Goal: Information Seeking & Learning: Learn about a topic

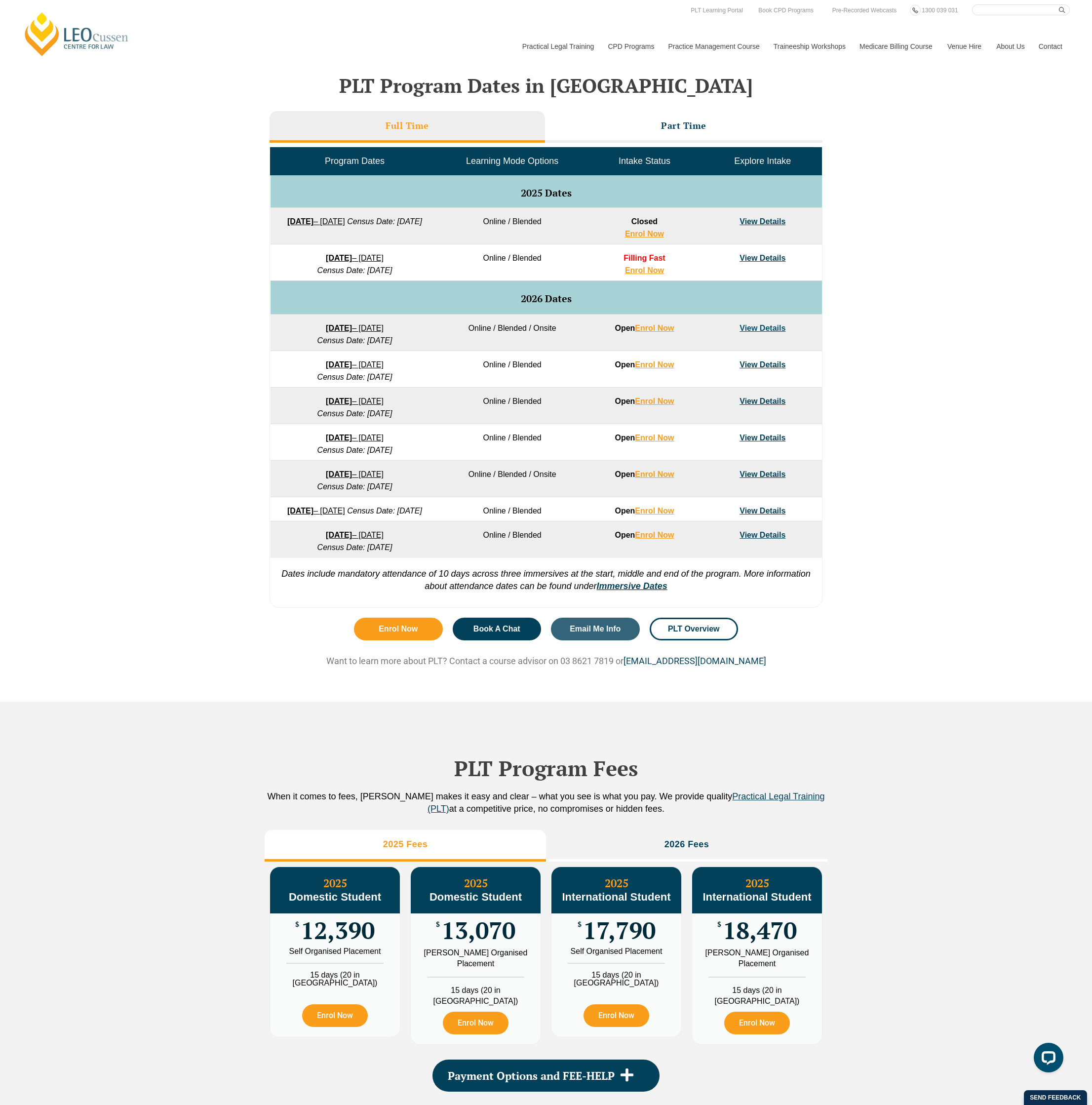
click at [769, 331] on link "View Details" at bounding box center [762, 328] width 46 height 8
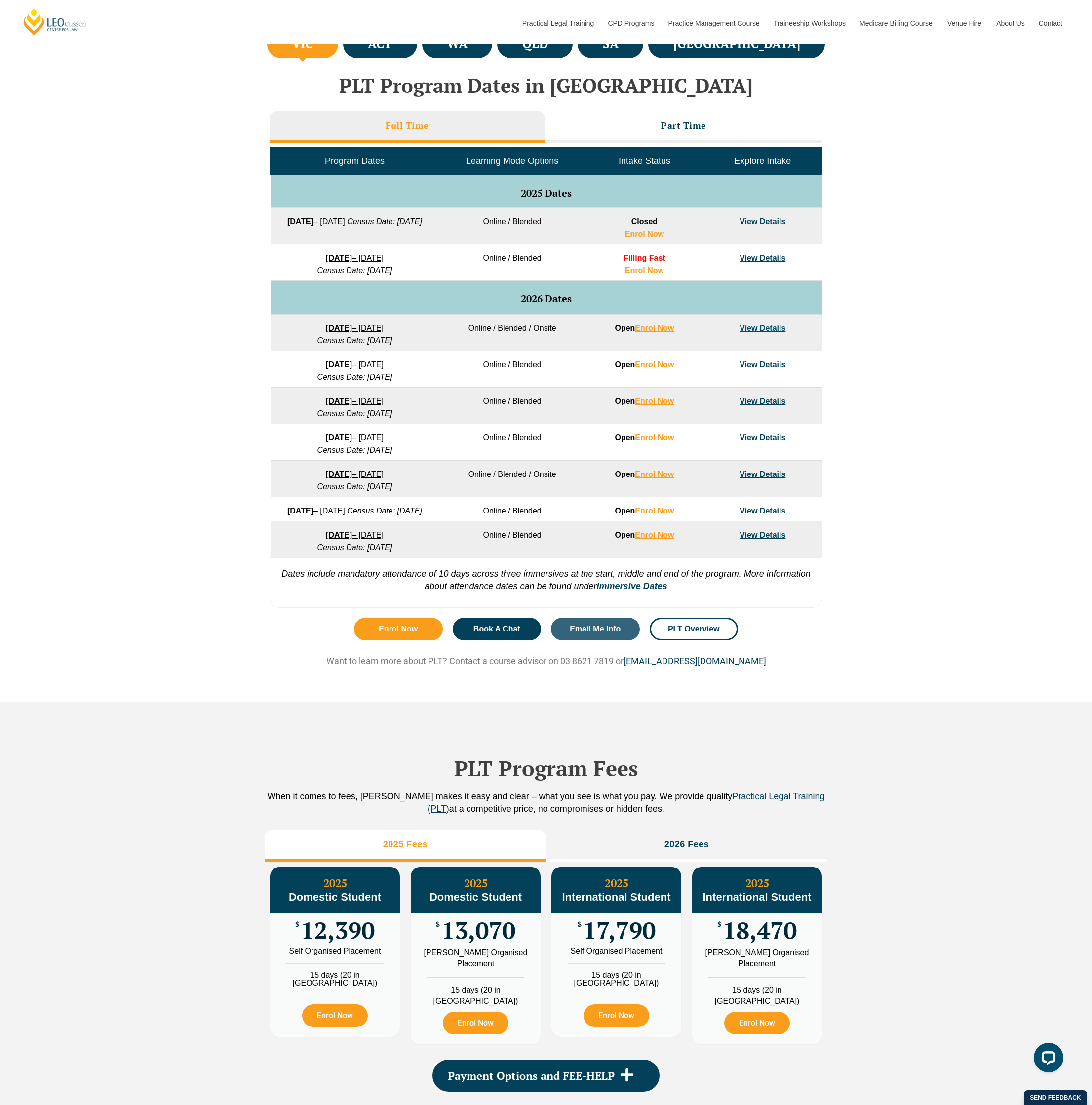
click at [770, 363] on link "View Details" at bounding box center [762, 364] width 46 height 8
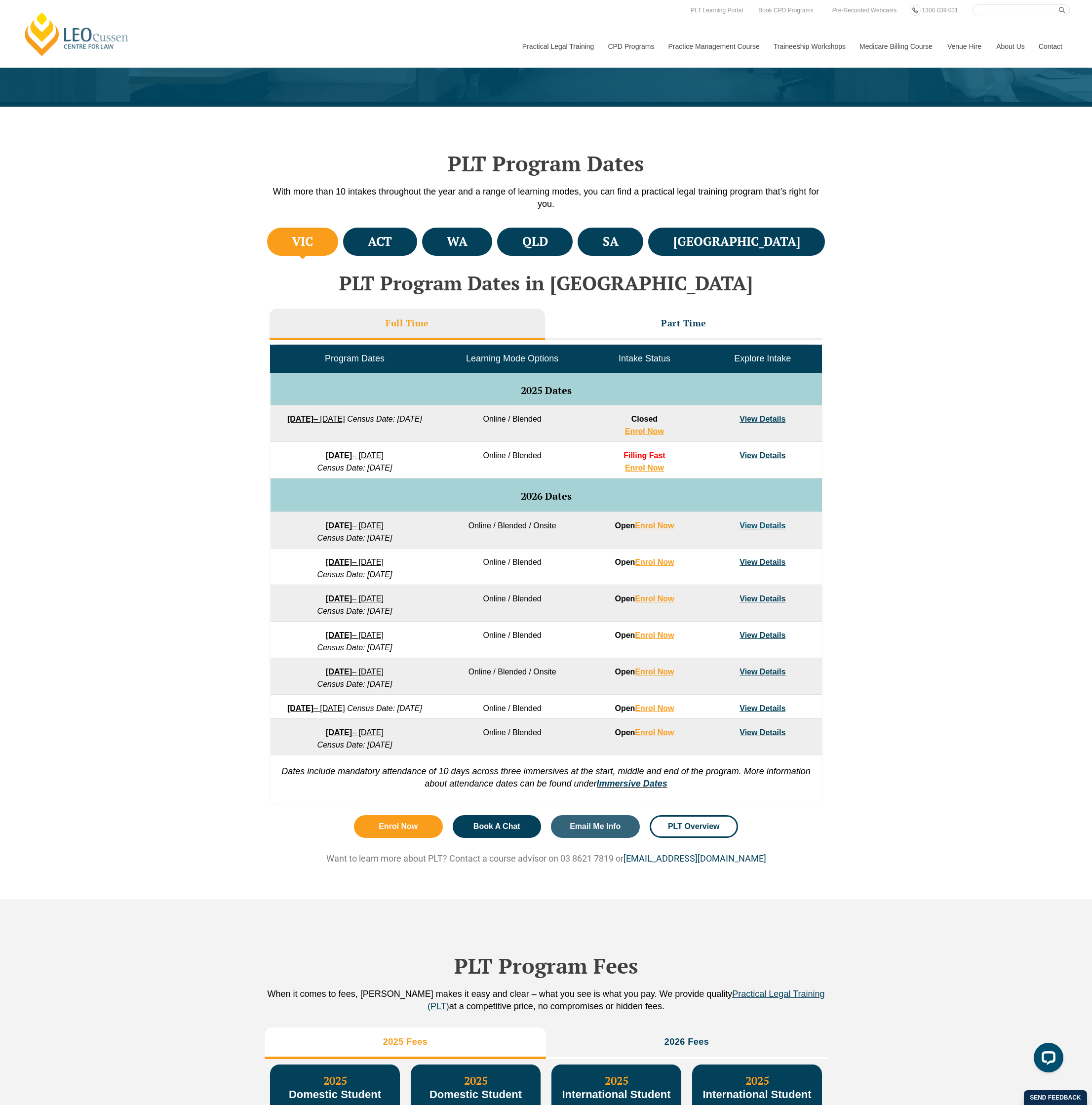
click at [896, 807] on div "VIC ACT WA QLD SA NSW PLT Program Dates in Victoria Full Time Part Time Program…" at bounding box center [546, 518] width 1092 height 585
click at [685, 321] on h3 "Part Time" at bounding box center [684, 323] width 46 height 11
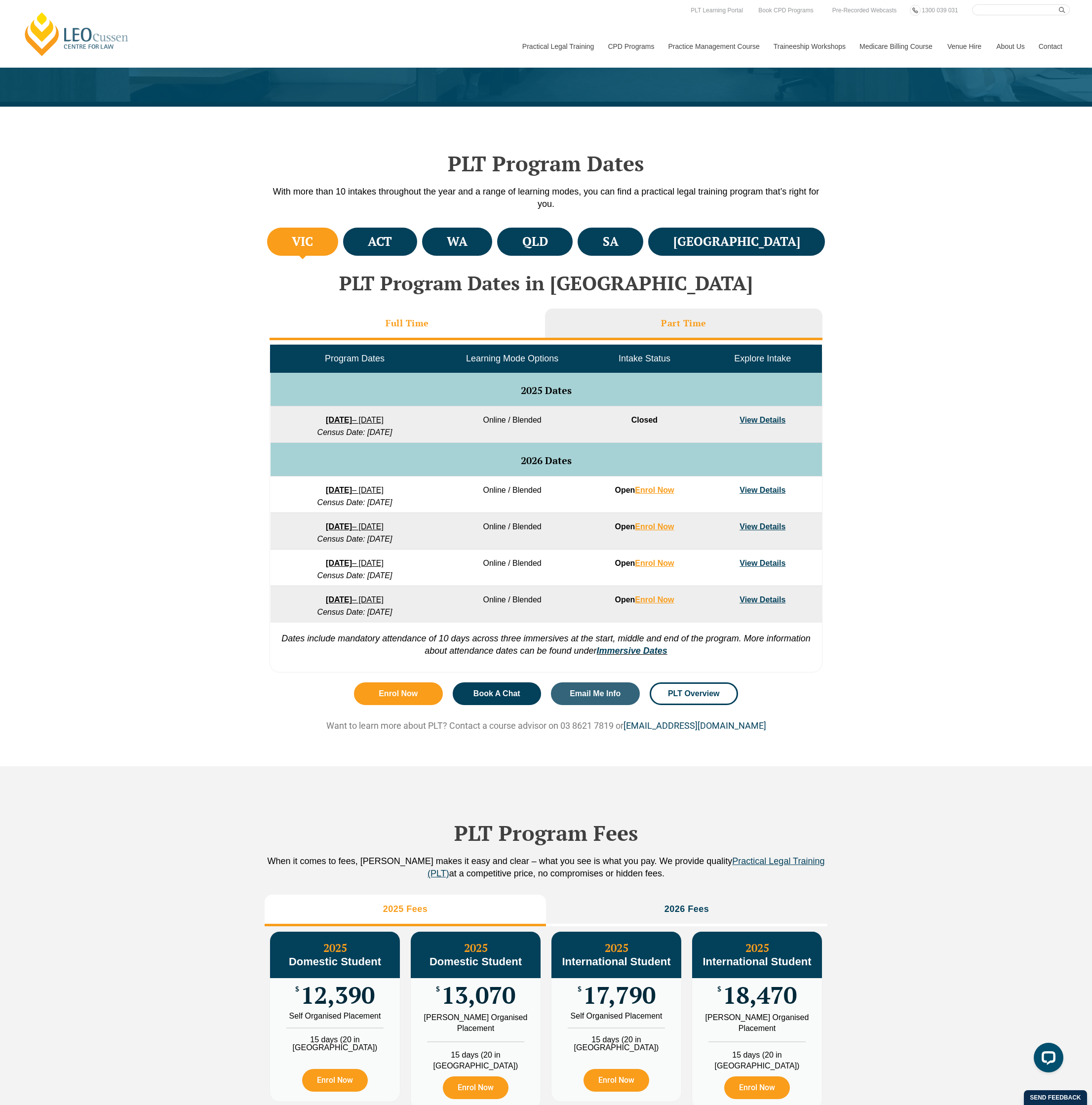
click at [443, 312] on li "Full Time" at bounding box center [407, 324] width 276 height 31
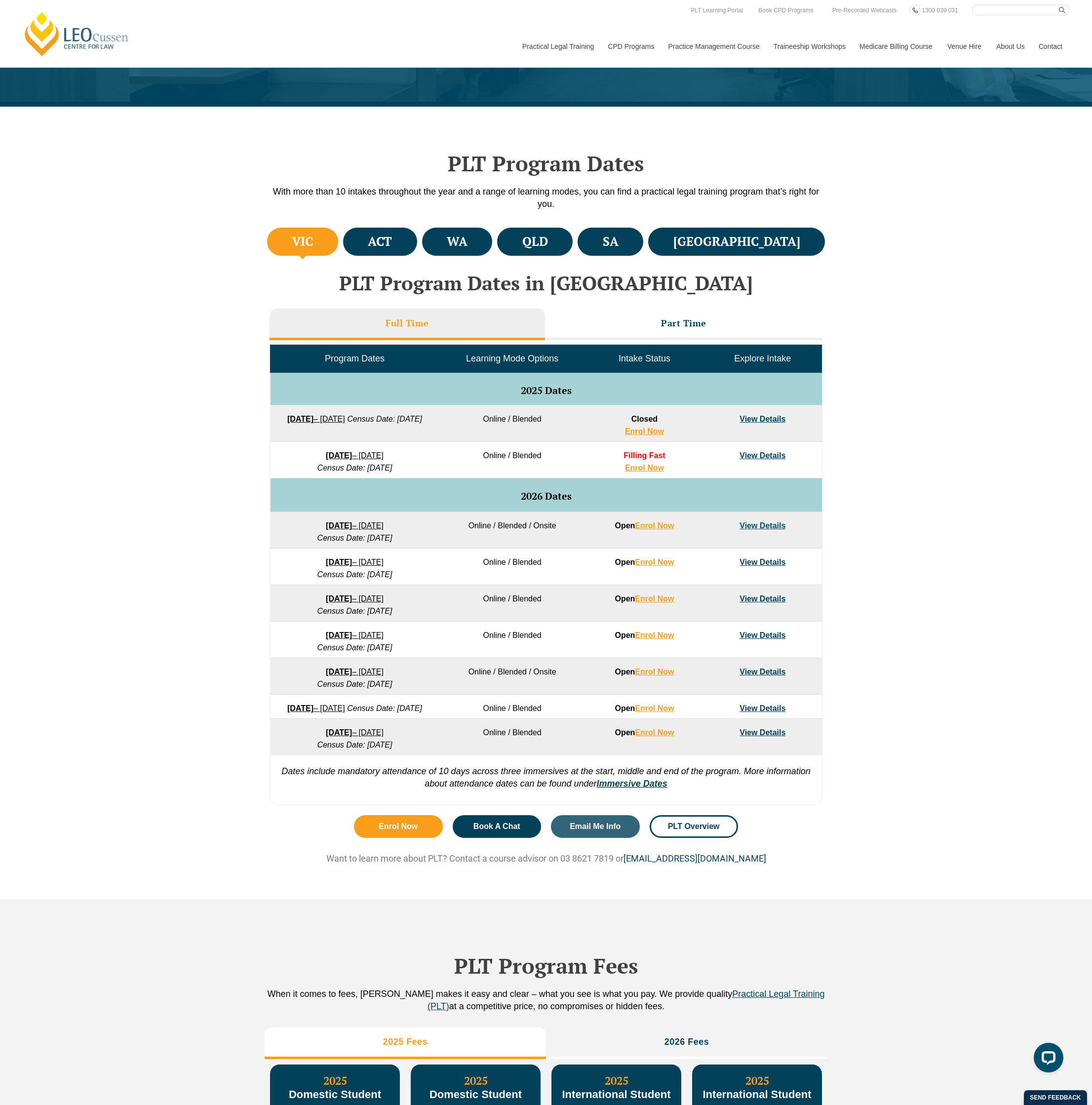
click at [818, 940] on div "PLT Program Fees When it comes to fees, Leo Cussen makes it easy and clear – wh…" at bounding box center [546, 1109] width 563 height 420
click at [691, 313] on li "Part Time" at bounding box center [684, 324] width 277 height 31
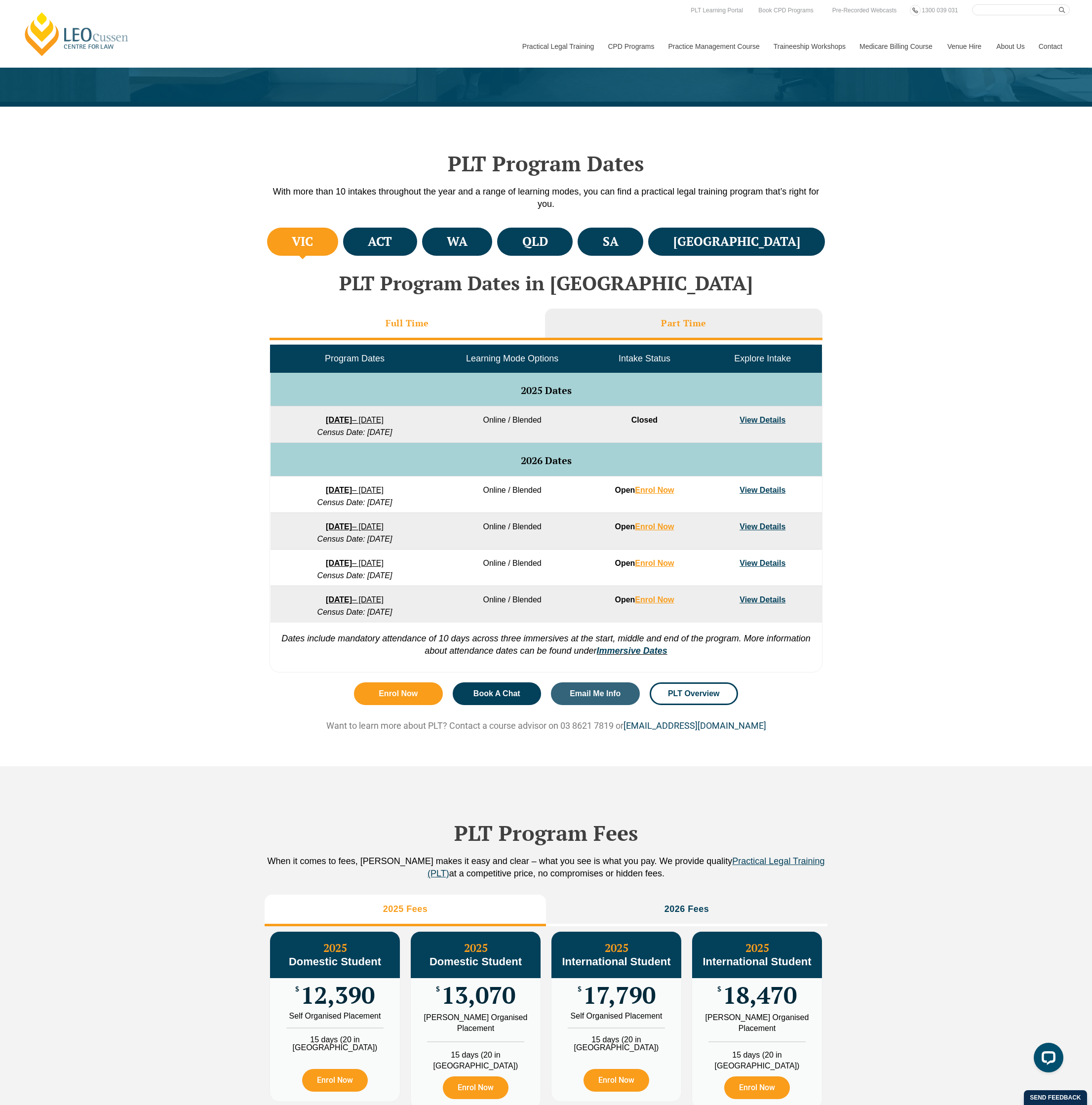
click at [471, 315] on li "Full Time" at bounding box center [407, 324] width 276 height 31
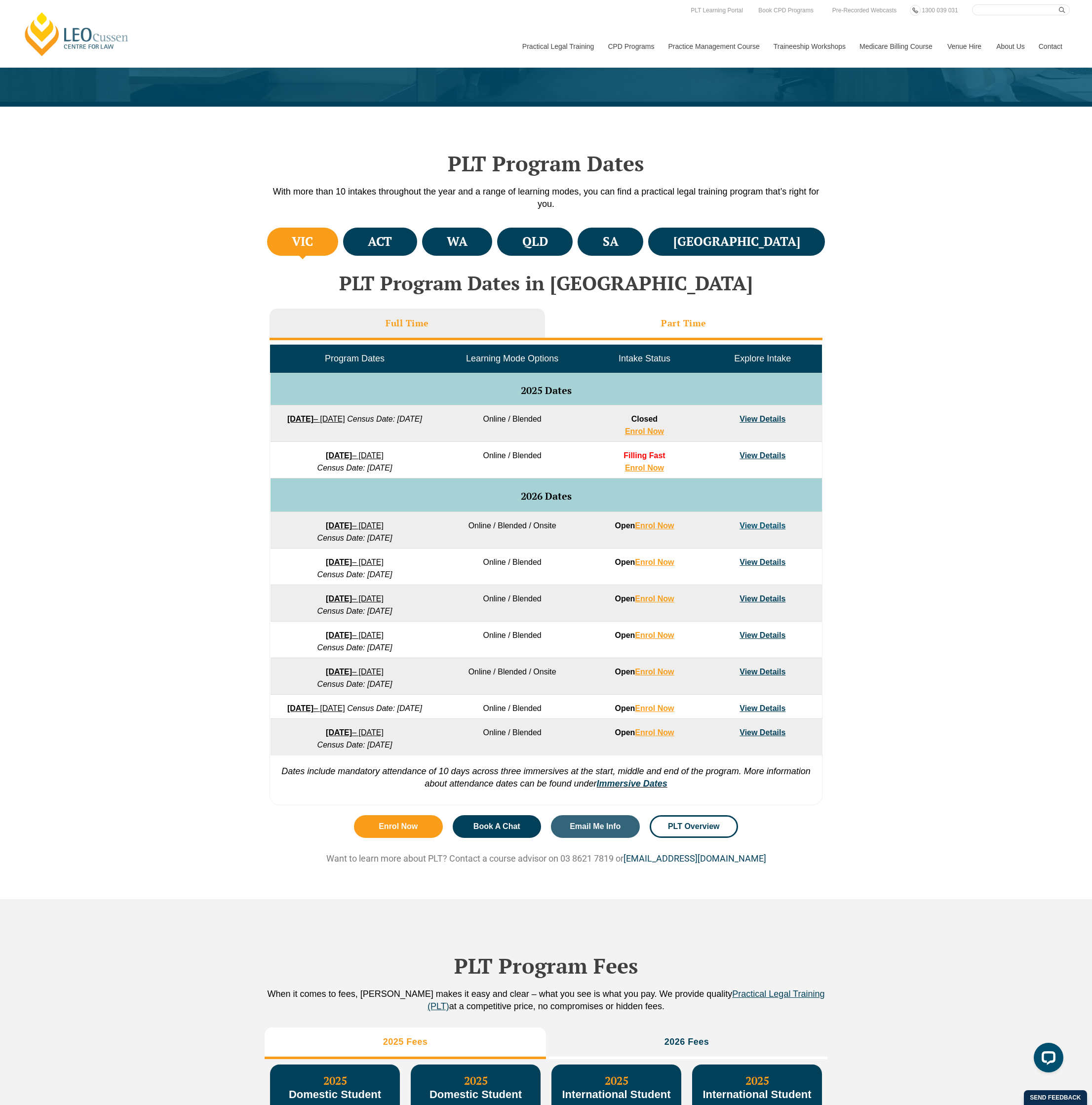
click at [670, 317] on h3 "Part Time" at bounding box center [684, 323] width 46 height 11
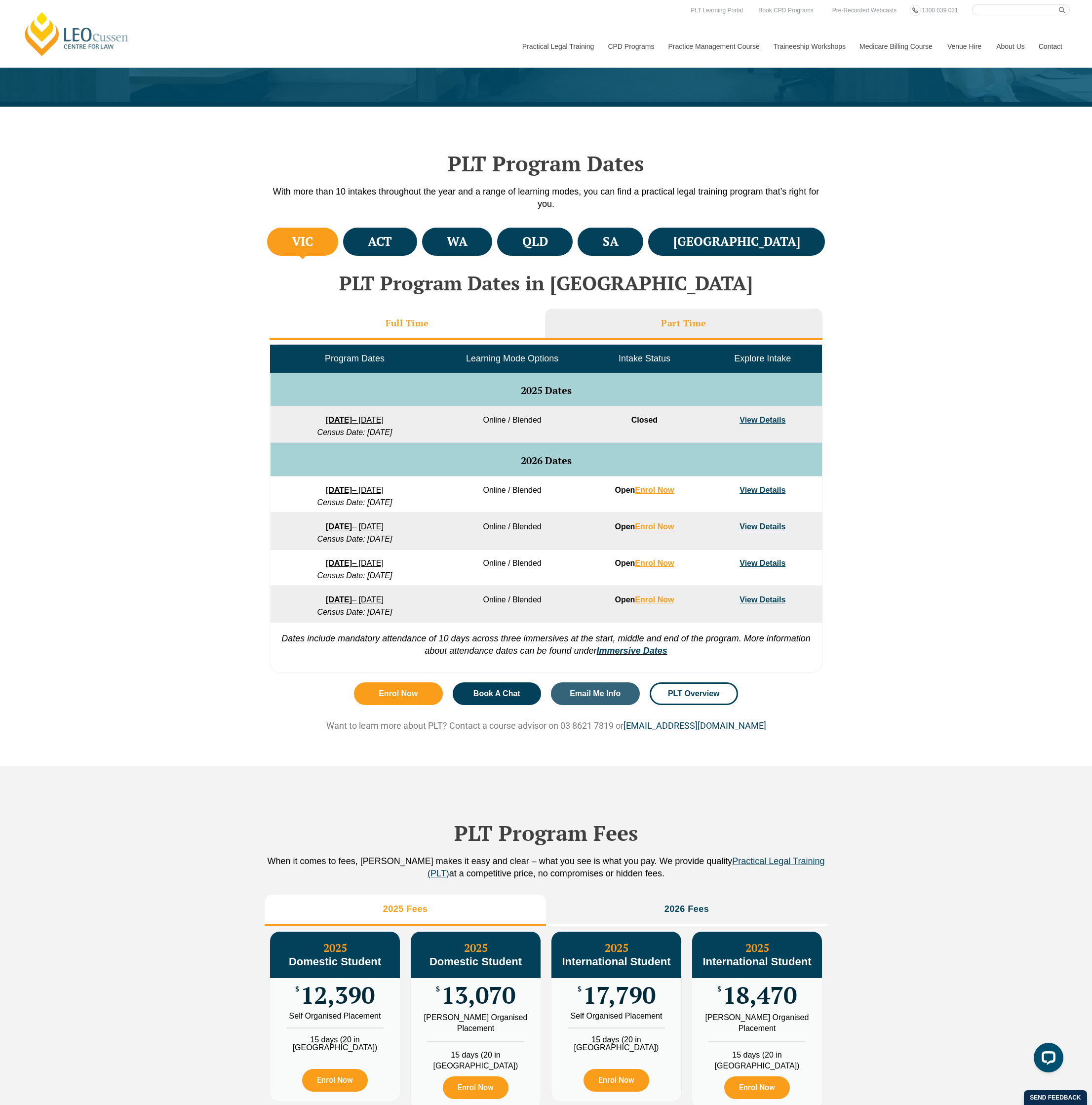
click at [436, 327] on li "Full Time" at bounding box center [407, 324] width 276 height 31
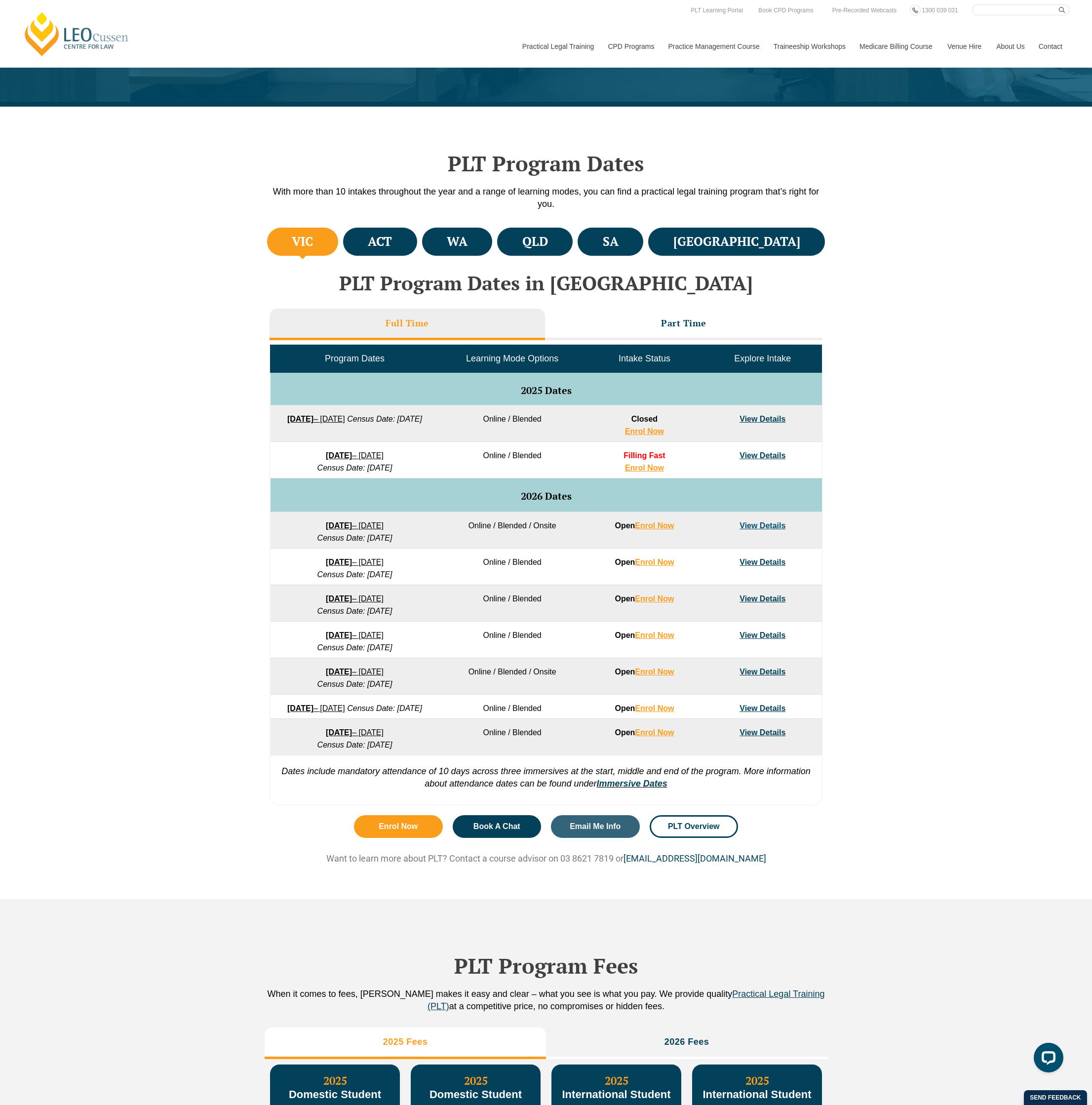
click at [762, 566] on link "View Details" at bounding box center [762, 561] width 46 height 8
click at [755, 416] on link "View Details" at bounding box center [762, 418] width 46 height 8
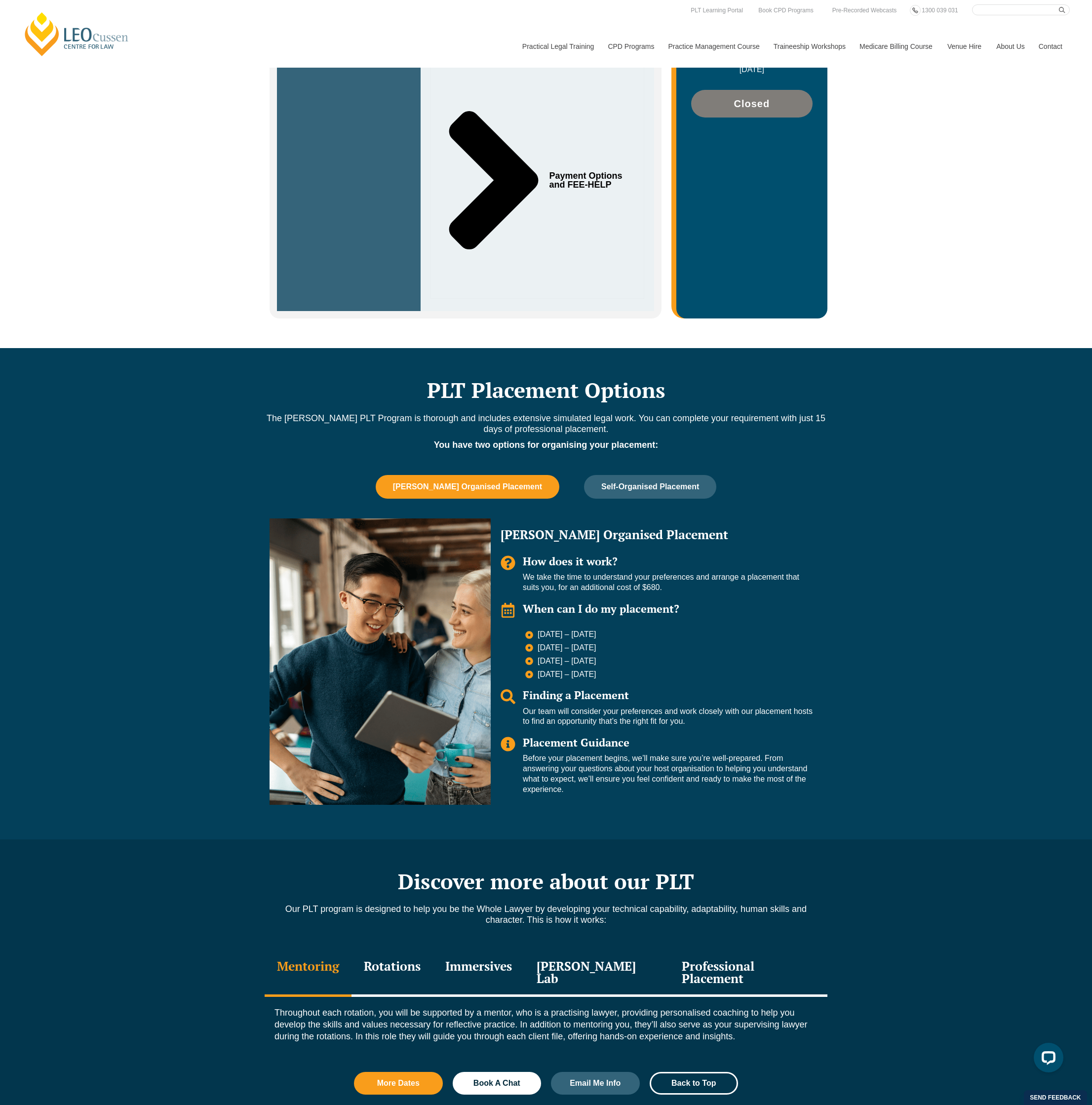
drag, startPoint x: 800, startPoint y: 903, endPoint x: 795, endPoint y: 902, distance: 5.1
click at [800, 903] on p "Our PLT program is designed to help you be the Whole Lawyer by developing your …" at bounding box center [546, 914] width 563 height 22
click at [746, 603] on div "When can I do my placement?" at bounding box center [668, 611] width 290 height 17
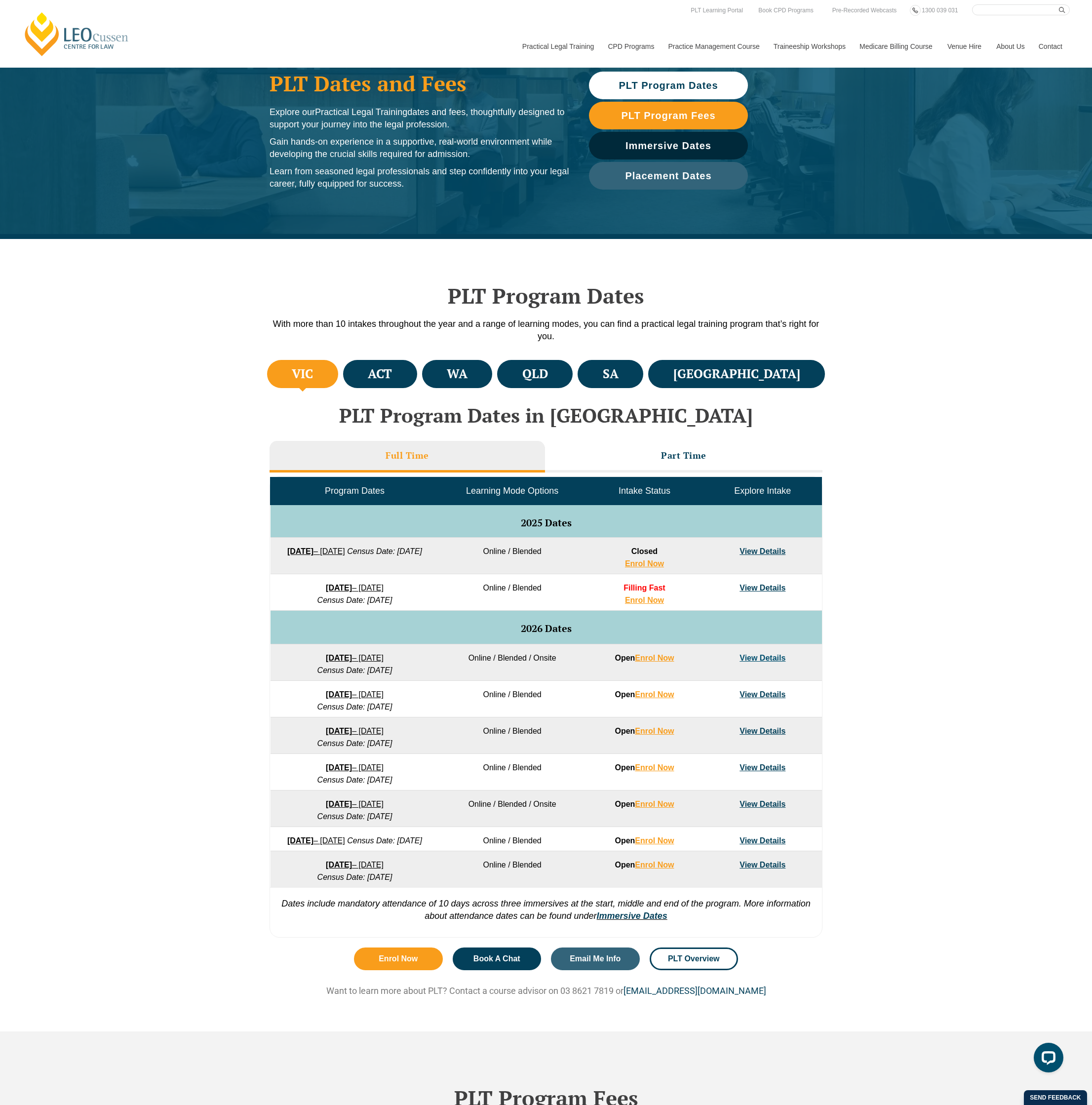
click at [770, 735] on link "View Details" at bounding box center [762, 731] width 46 height 8
click at [705, 450] on h3 "Part Time" at bounding box center [684, 455] width 46 height 11
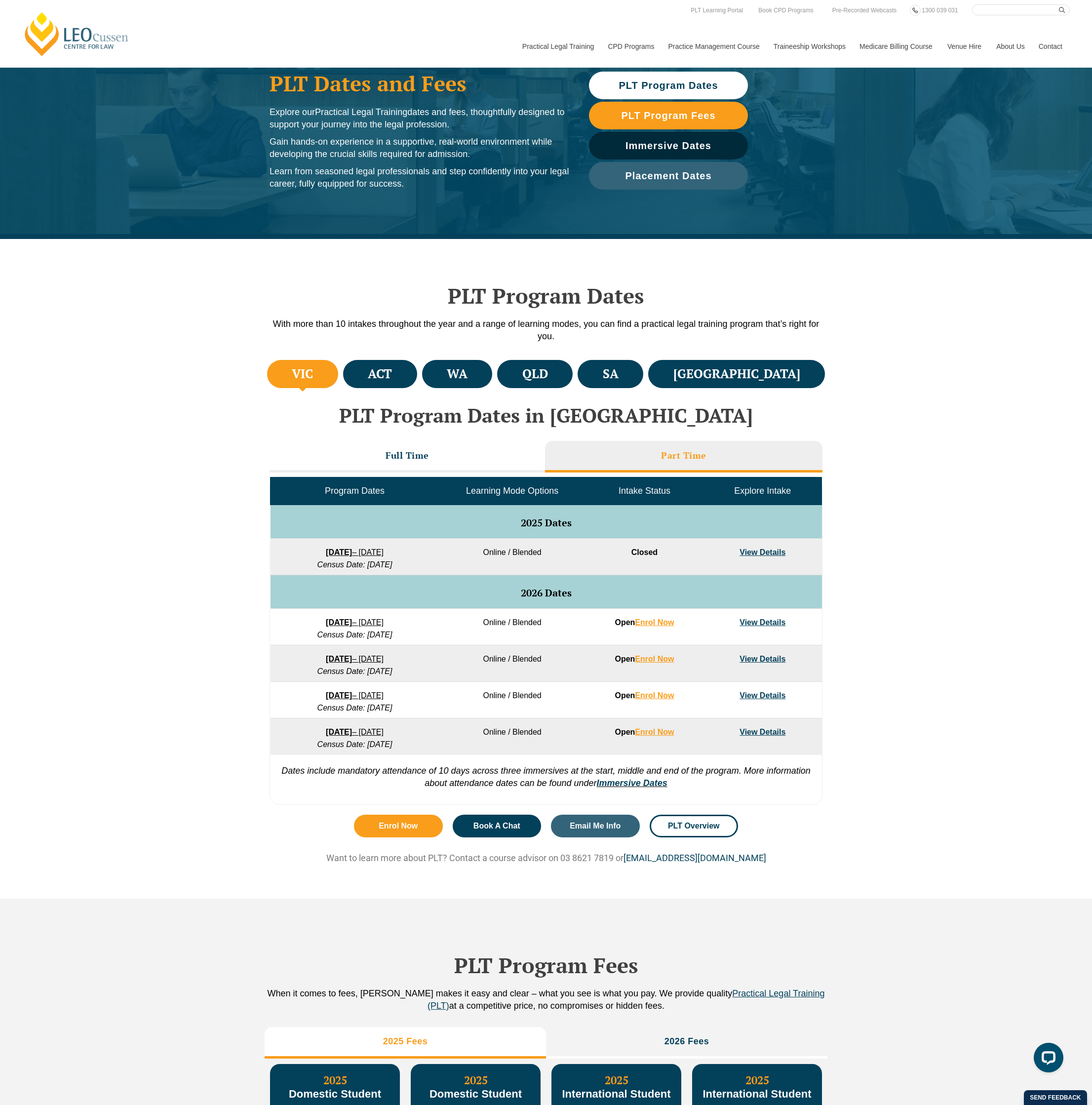
click at [770, 554] on link "View Details" at bounding box center [762, 552] width 46 height 8
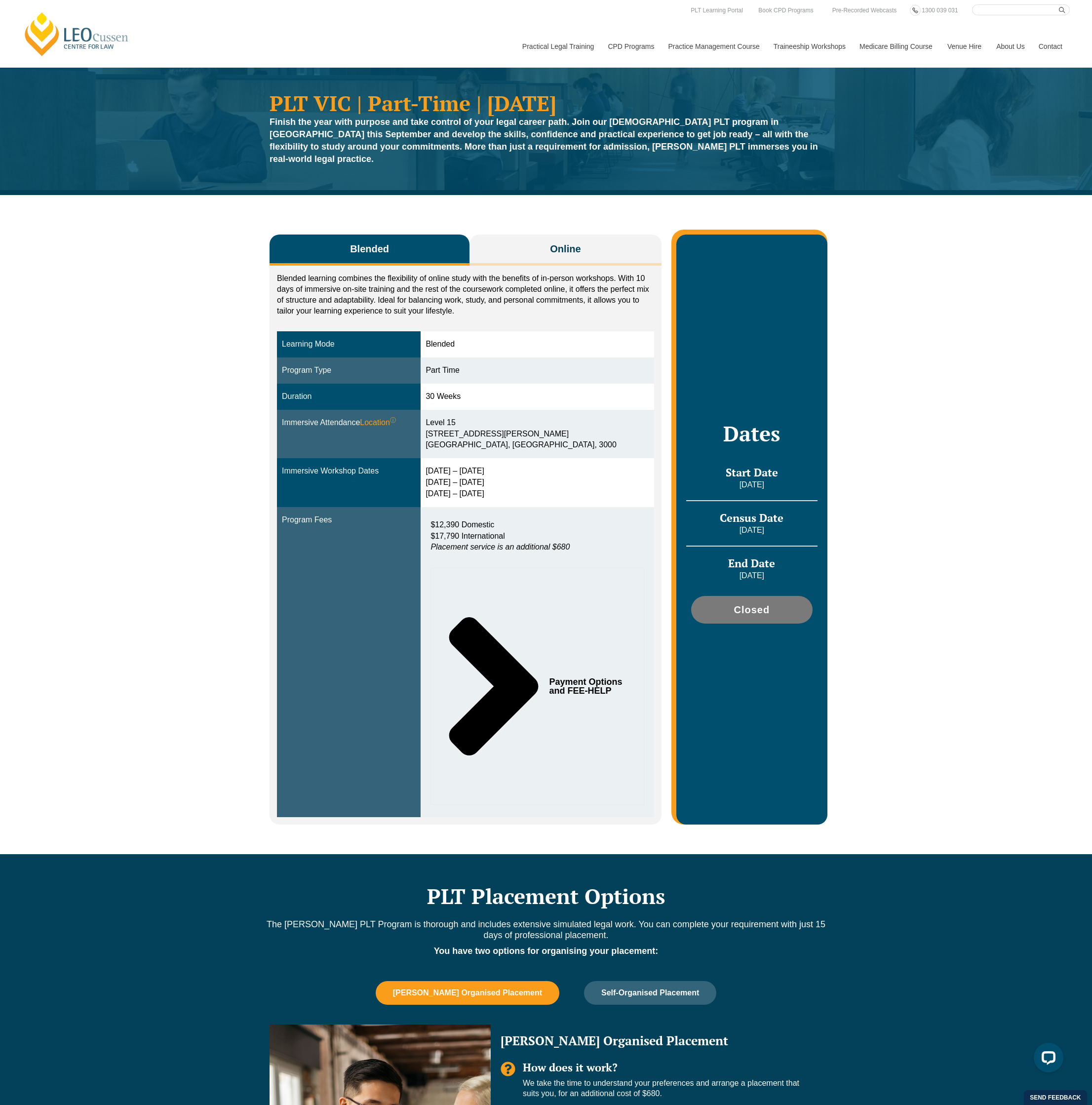
click at [829, 904] on div "PLT Placement Options The [PERSON_NAME] PLT Program is thorough and includes ex…" at bounding box center [546, 1099] width 1092 height 491
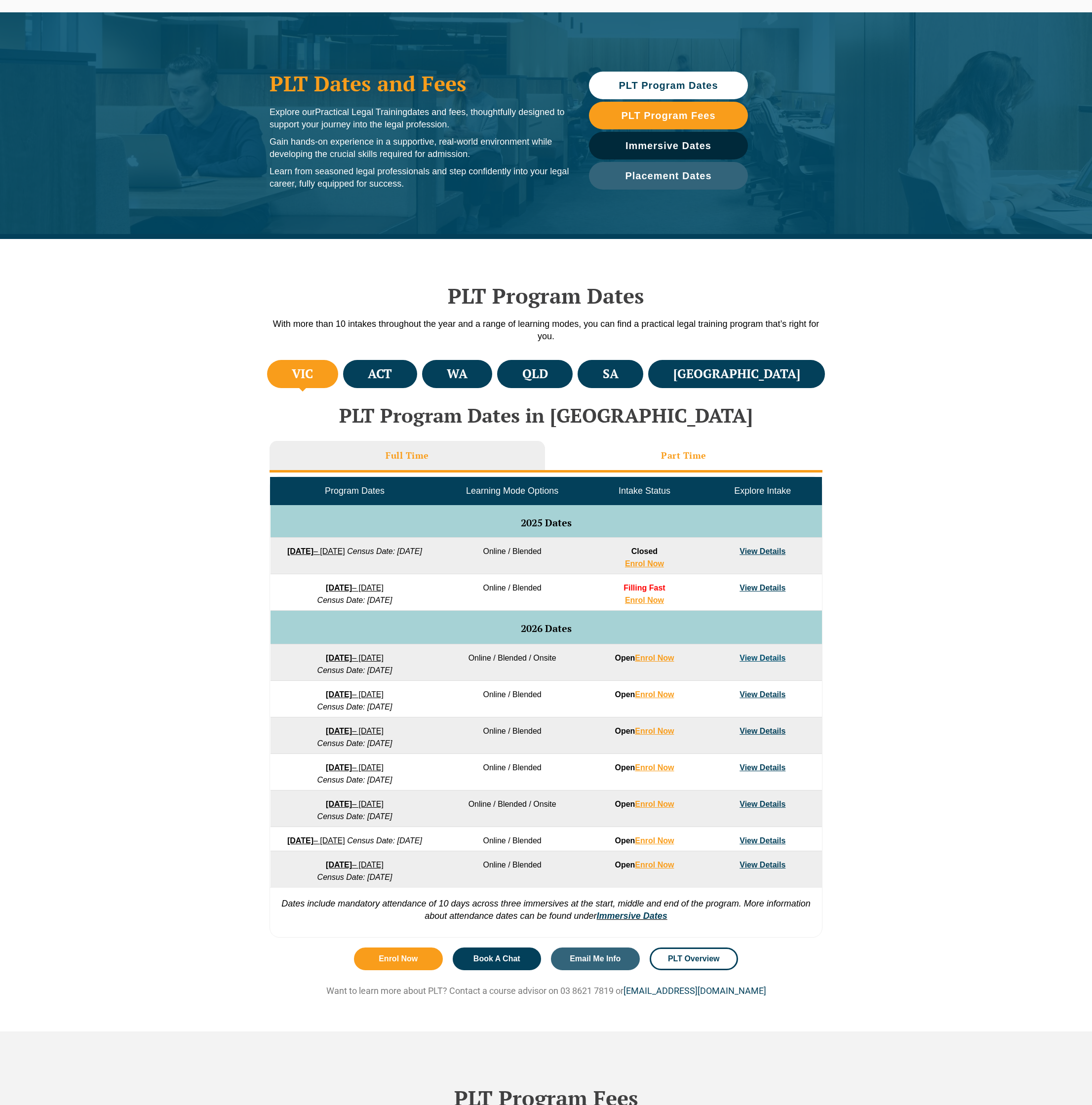
scroll to position [55, 0]
click at [706, 444] on li "Part Time" at bounding box center [684, 457] width 277 height 31
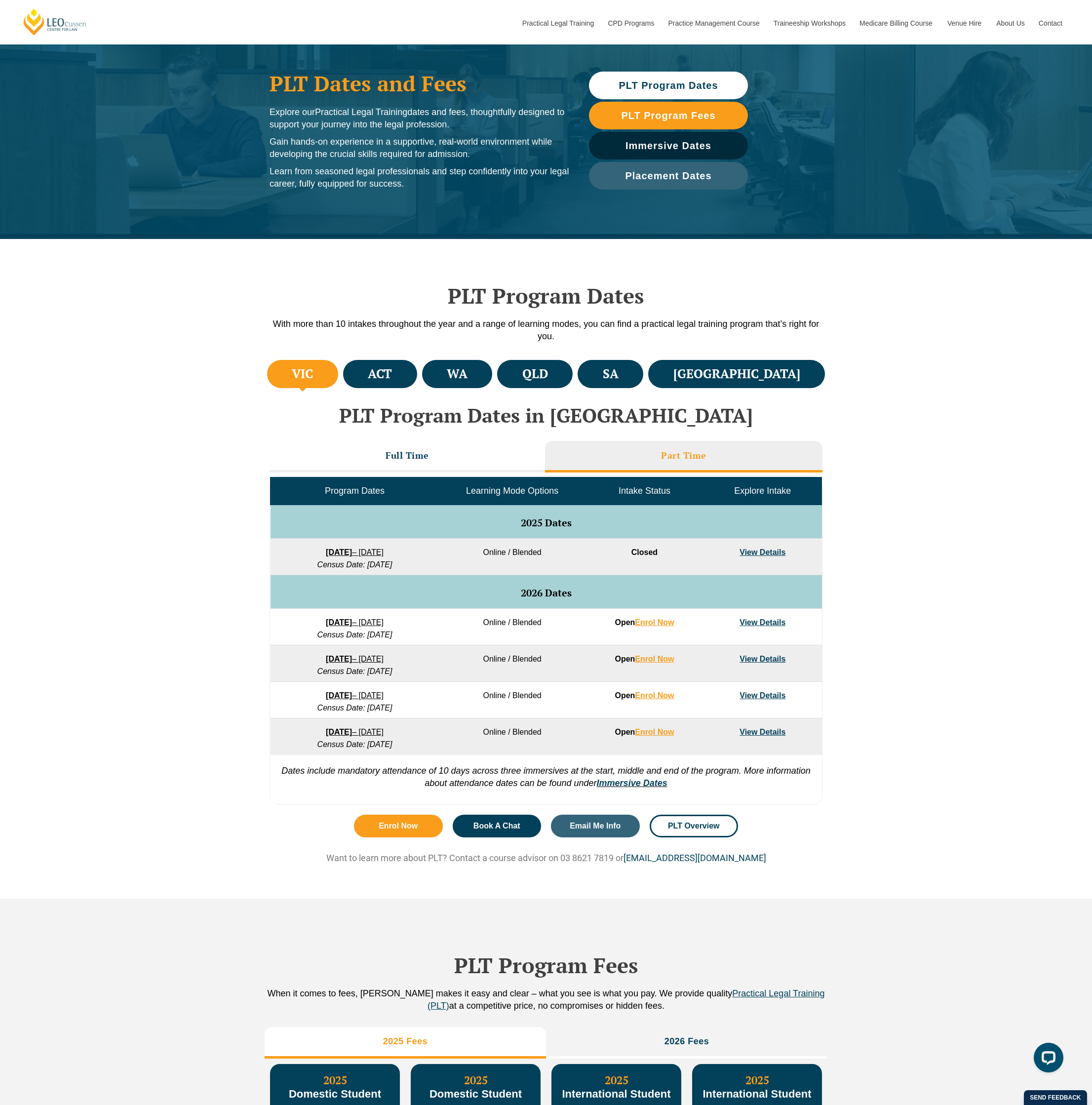
scroll to position [0, 0]
click at [392, 442] on li "Full Time" at bounding box center [407, 457] width 276 height 31
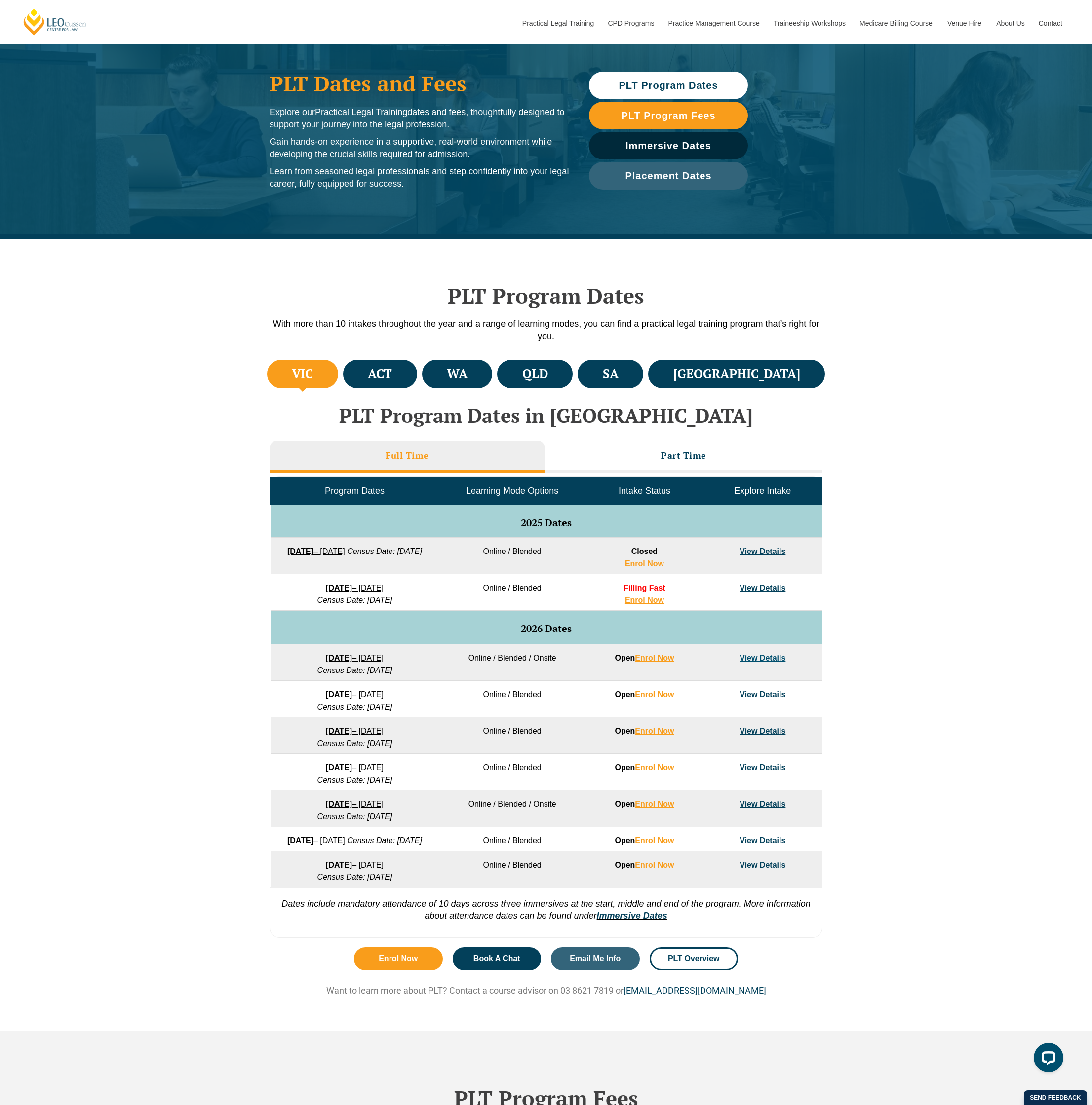
click at [749, 695] on link "View Details" at bounding box center [762, 694] width 46 height 8
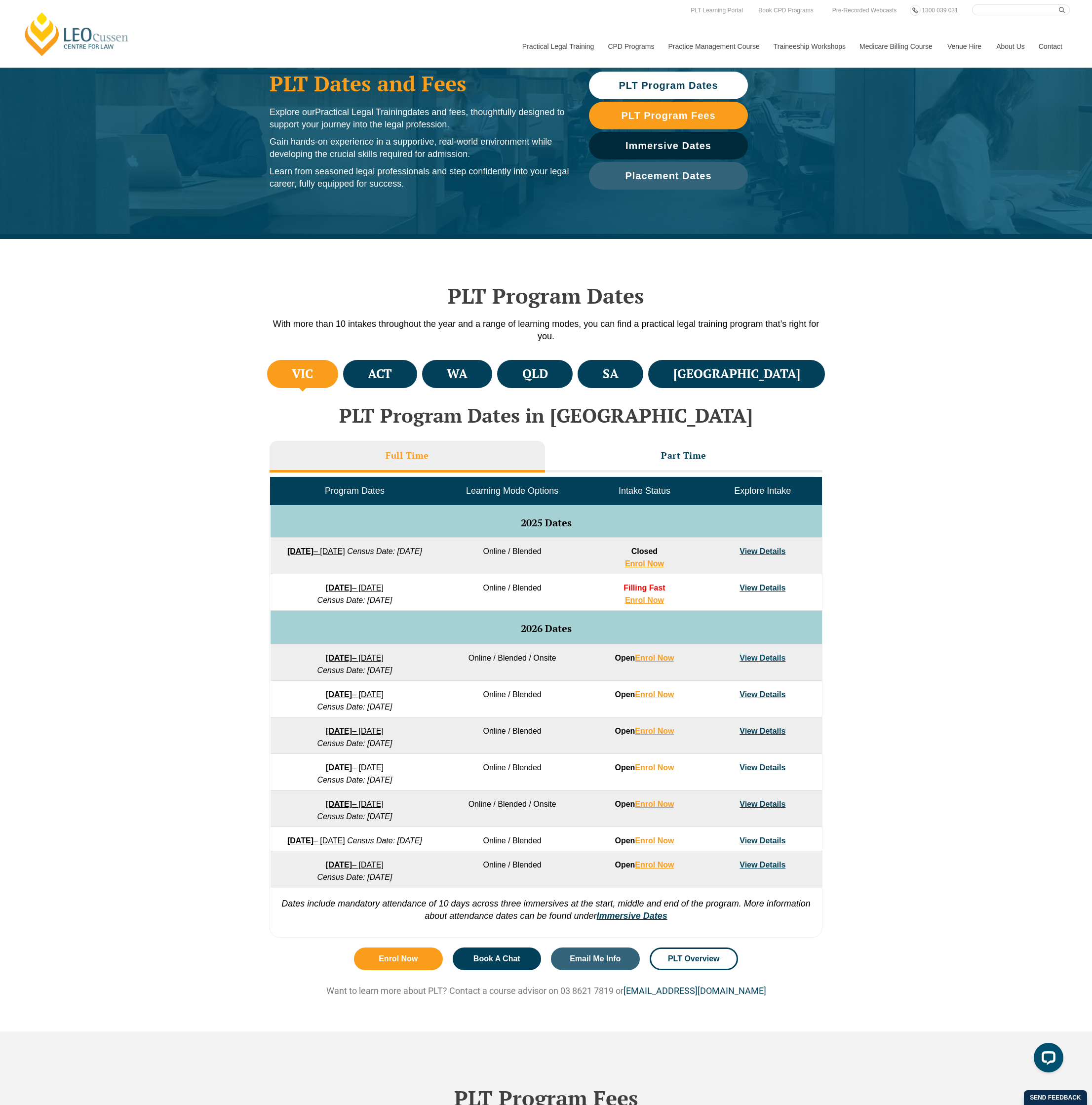
click at [778, 735] on link "View Details" at bounding box center [762, 731] width 46 height 8
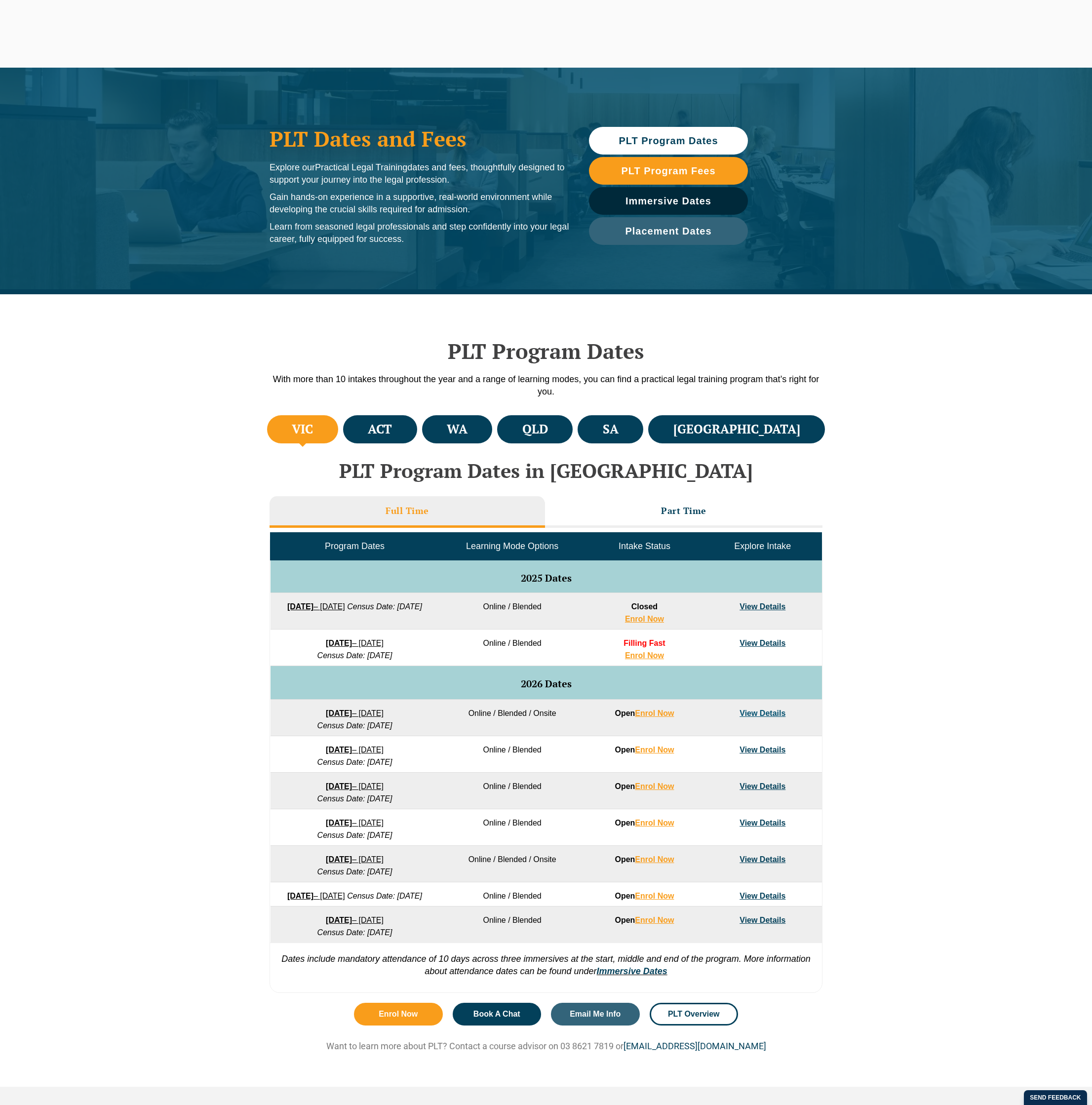
click at [695, 496] on li "Part Time" at bounding box center [684, 512] width 277 height 31
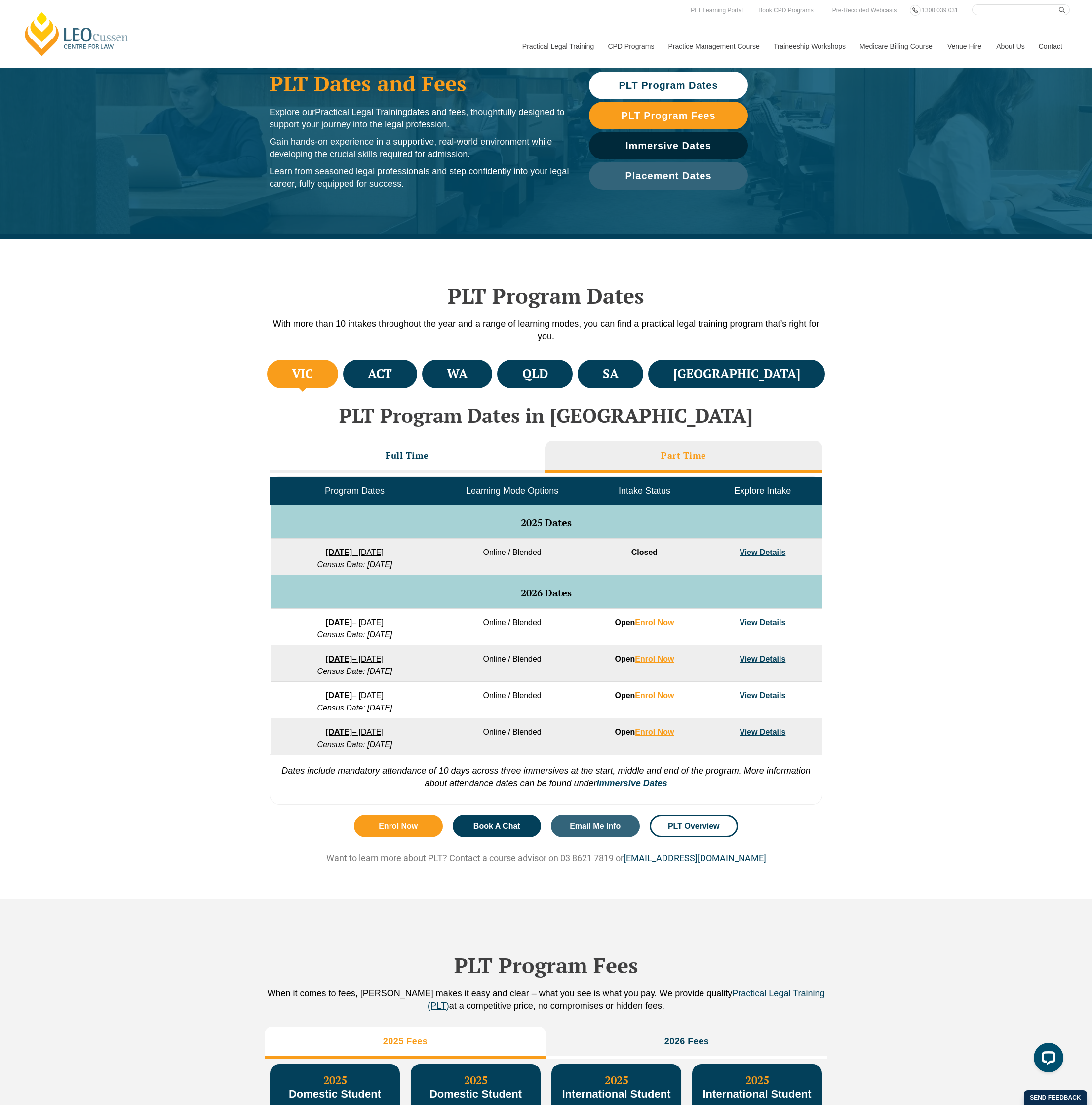
click at [784, 663] on link "View Details" at bounding box center [762, 659] width 46 height 8
